Goal: Browse casually

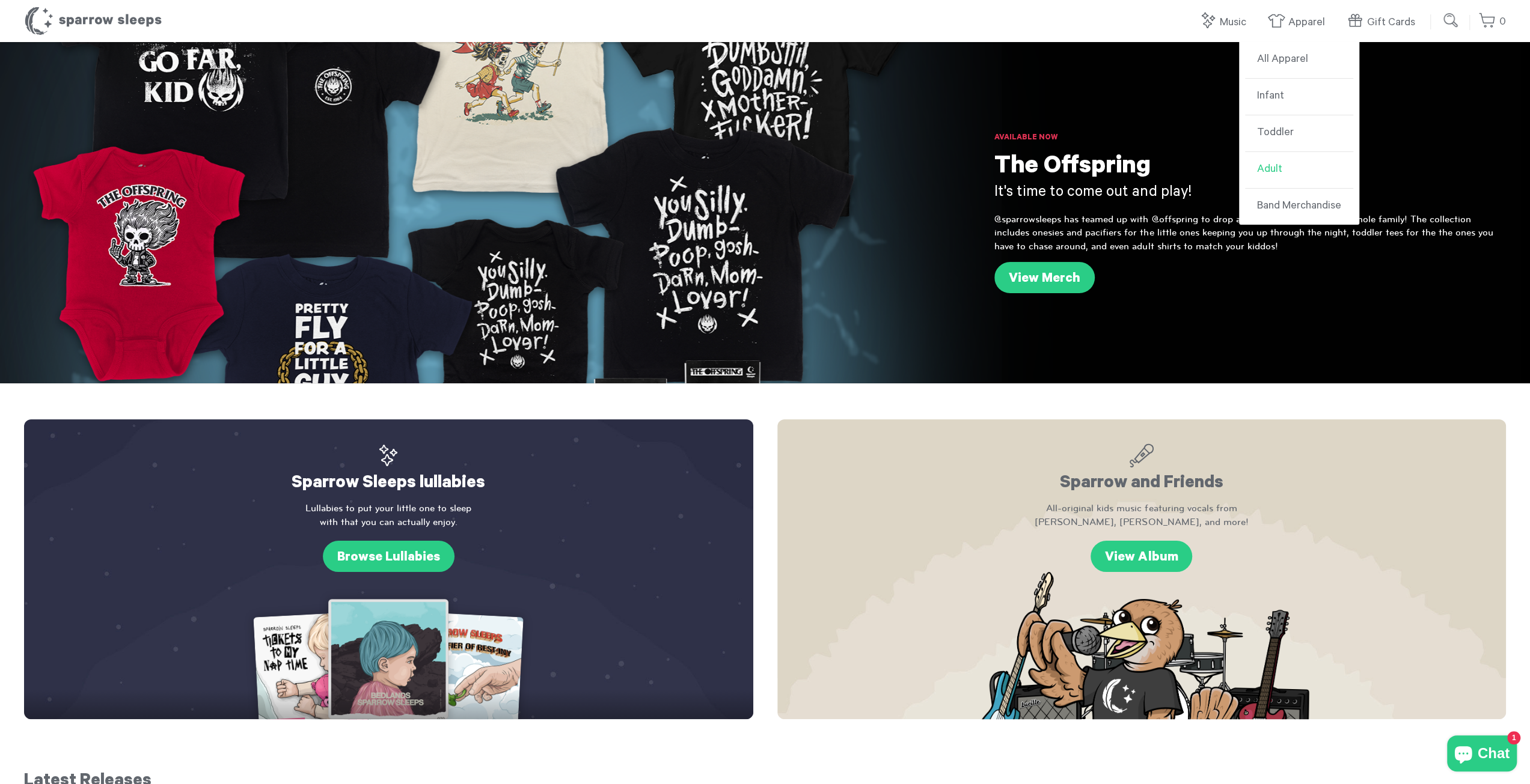
click at [1270, 165] on link "Adult" at bounding box center [1299, 170] width 108 height 37
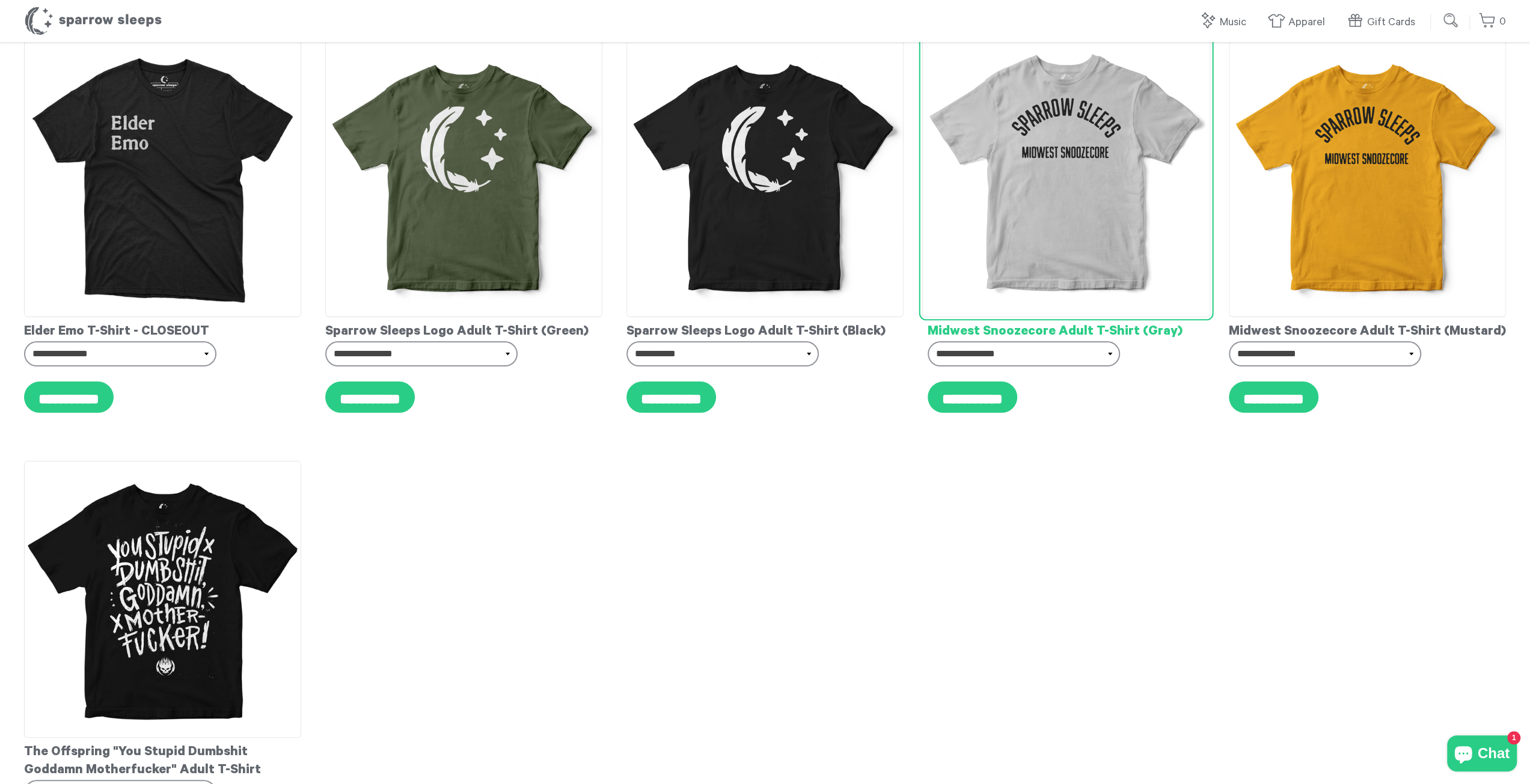
scroll to position [120, 0]
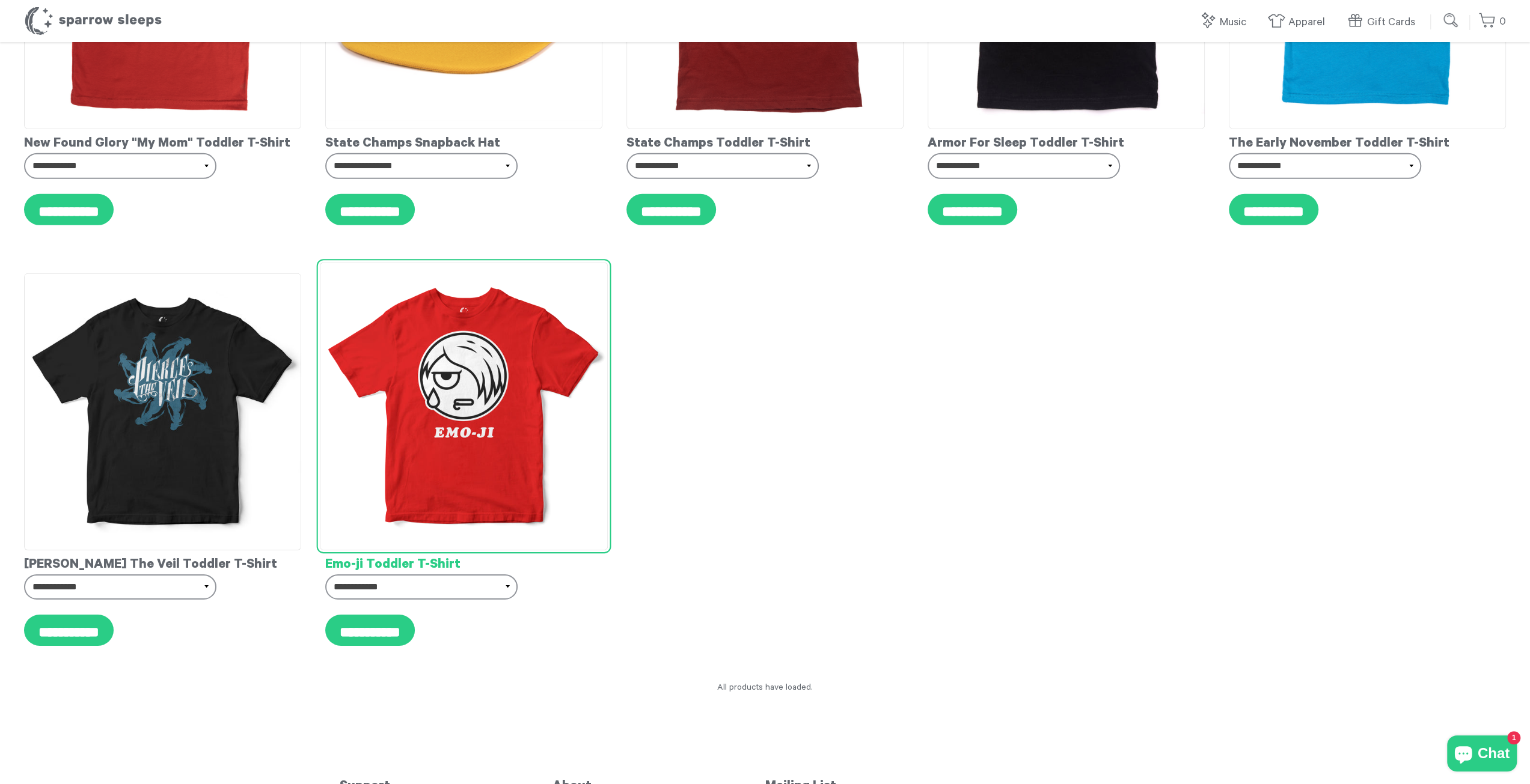
scroll to position [3889, 0]
